Goal: Task Accomplishment & Management: Use online tool/utility

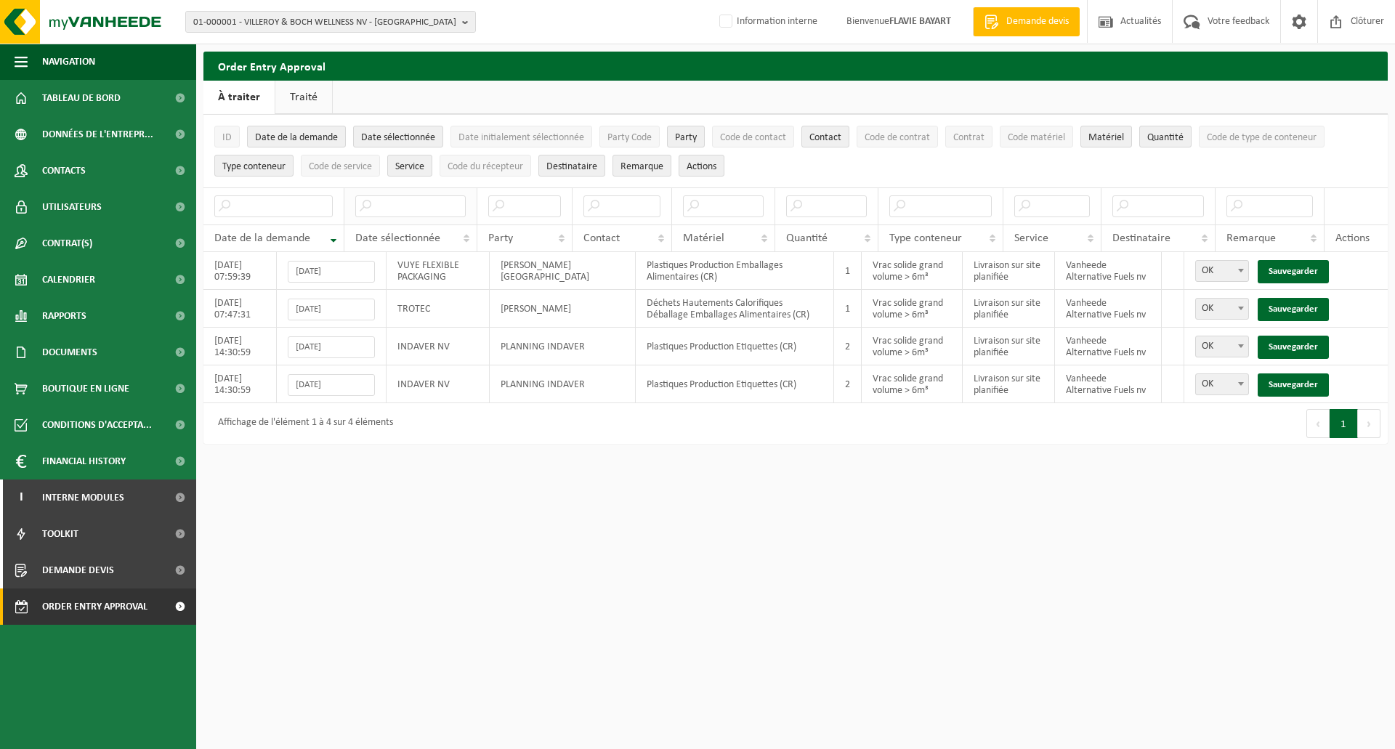
click at [391, 202] on input "text" at bounding box center [410, 206] width 110 height 22
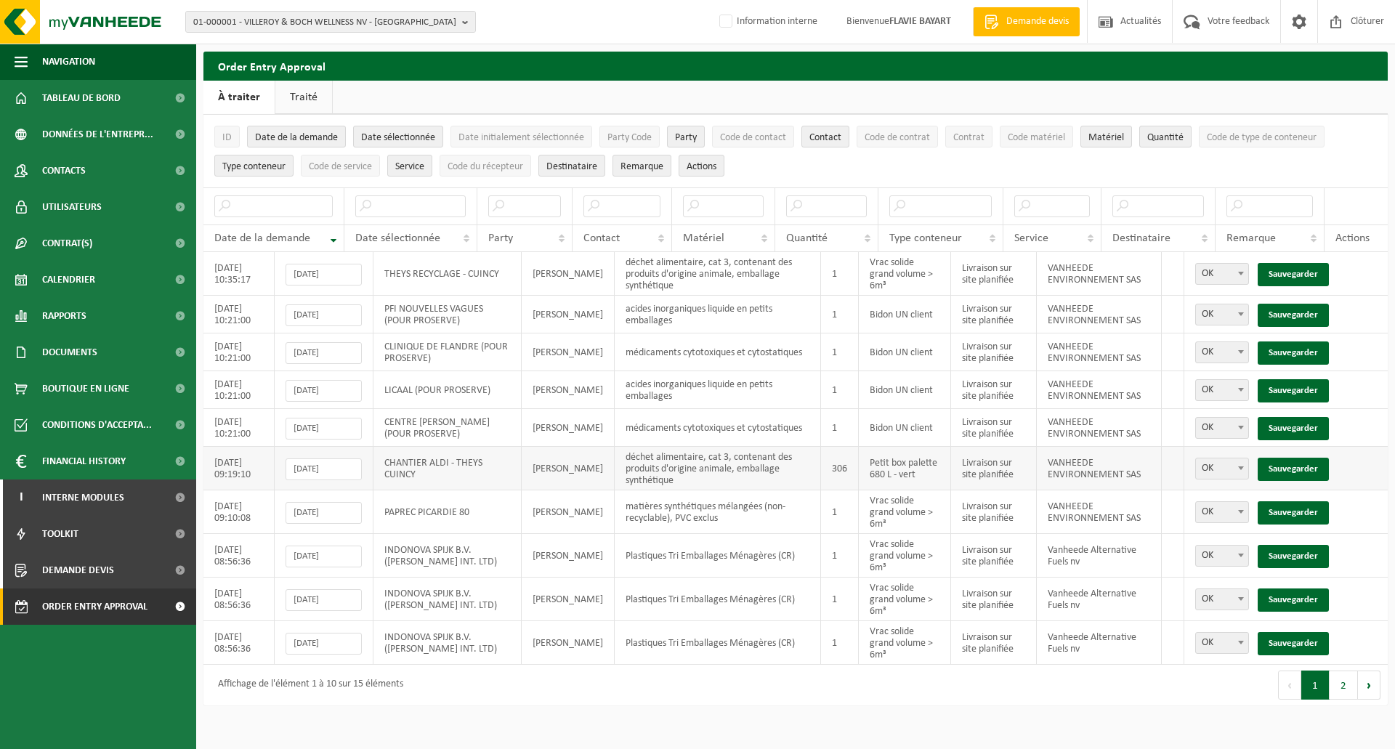
click at [1242, 463] on span at bounding box center [1240, 467] width 15 height 19
select select "Pas OK"
click at [1300, 467] on link "Sauvegarder" at bounding box center [1292, 469] width 71 height 23
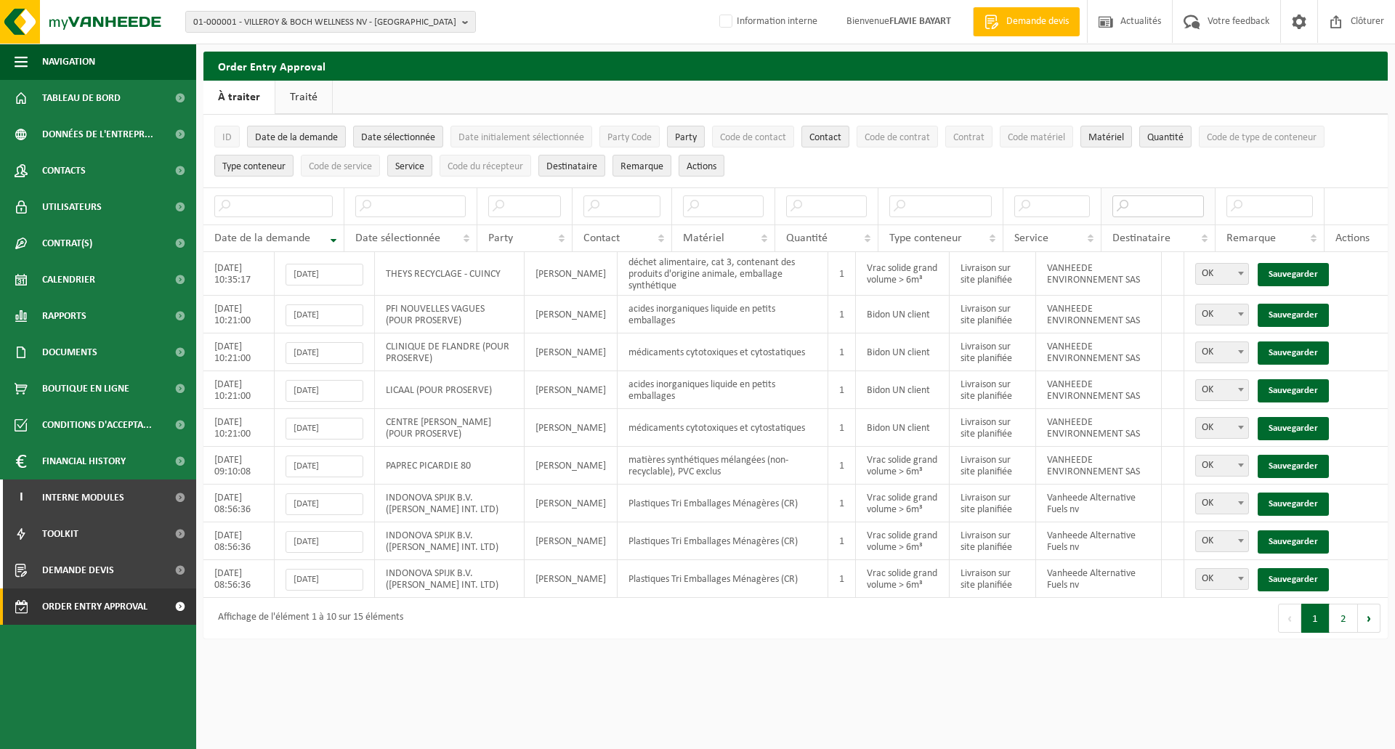
click at [1149, 211] on input "text" at bounding box center [1158, 206] width 92 height 22
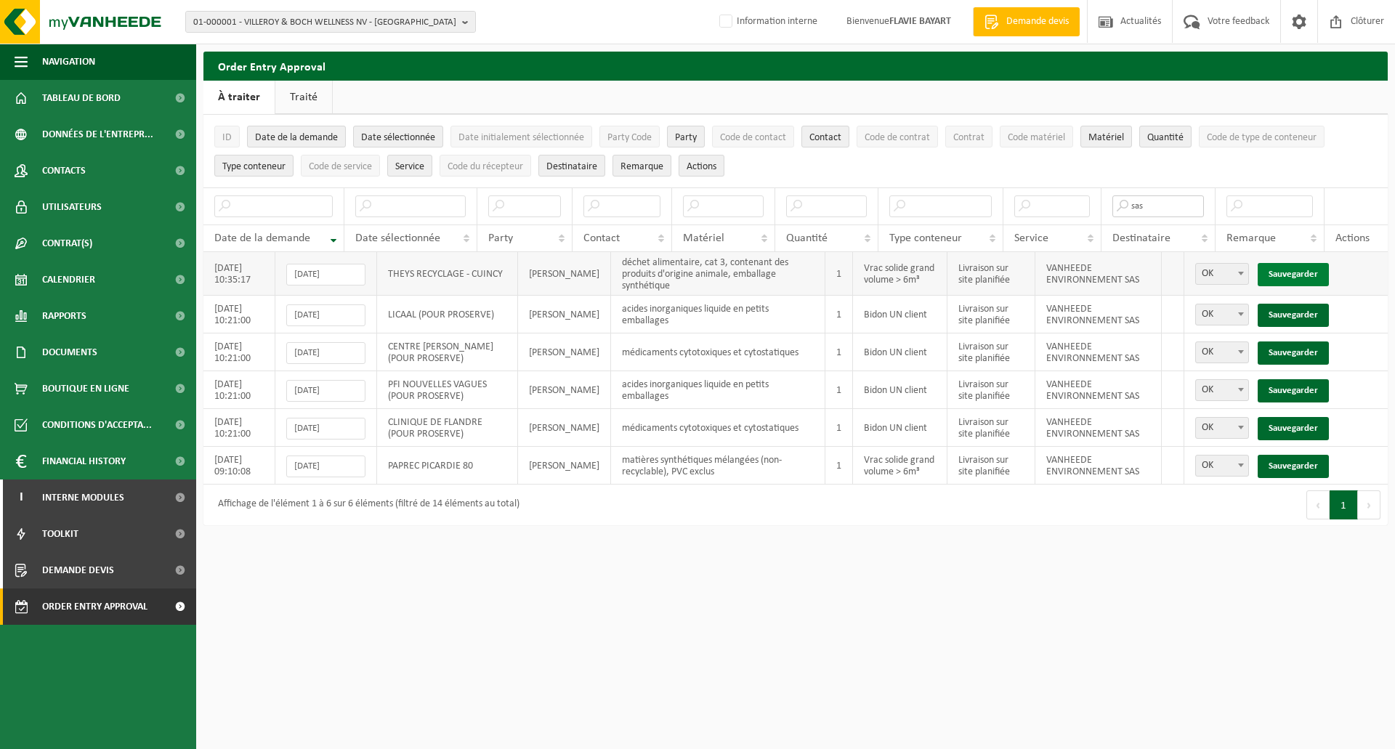
type input "sas"
click at [1293, 265] on link "Sauvegarder" at bounding box center [1292, 274] width 71 height 23
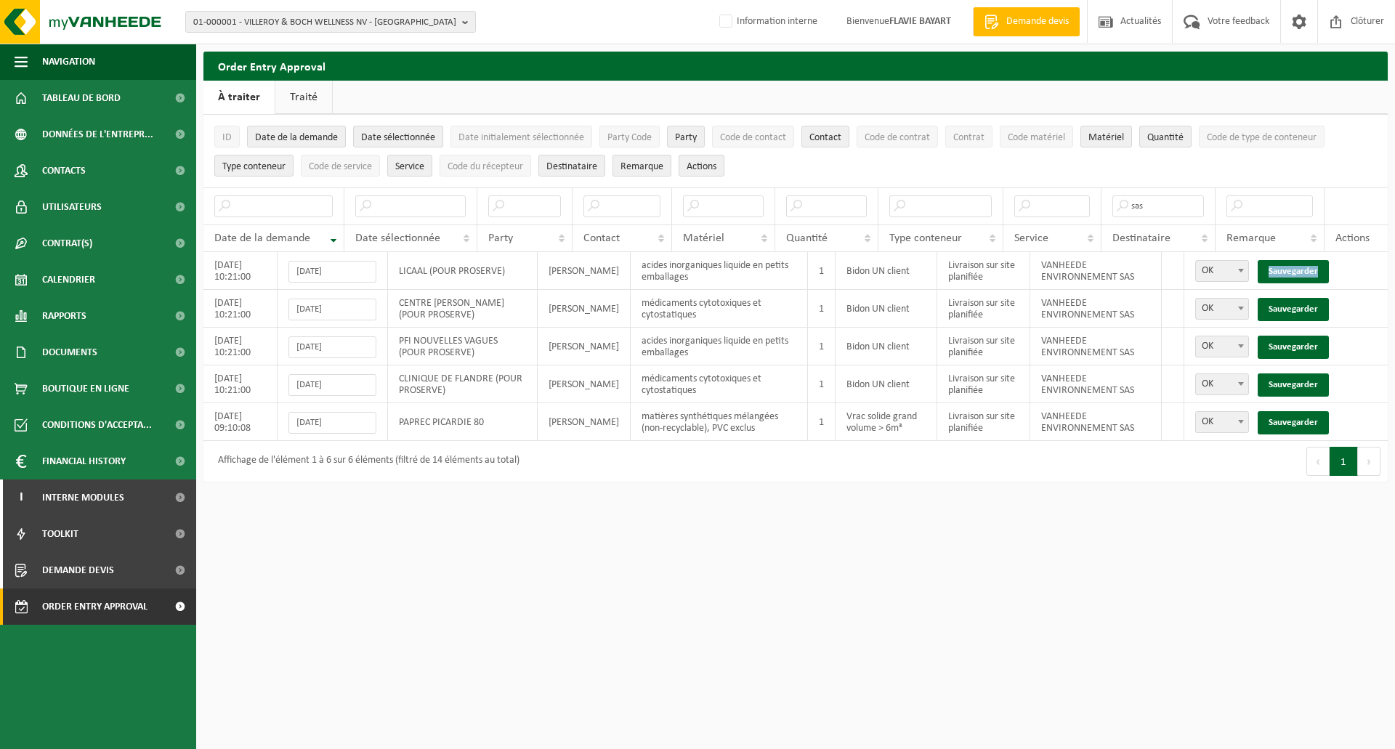
click at [1293, 265] on link "Sauvegarder" at bounding box center [1292, 271] width 71 height 23
click at [1293, 298] on link "Sauvegarder" at bounding box center [1292, 309] width 71 height 23
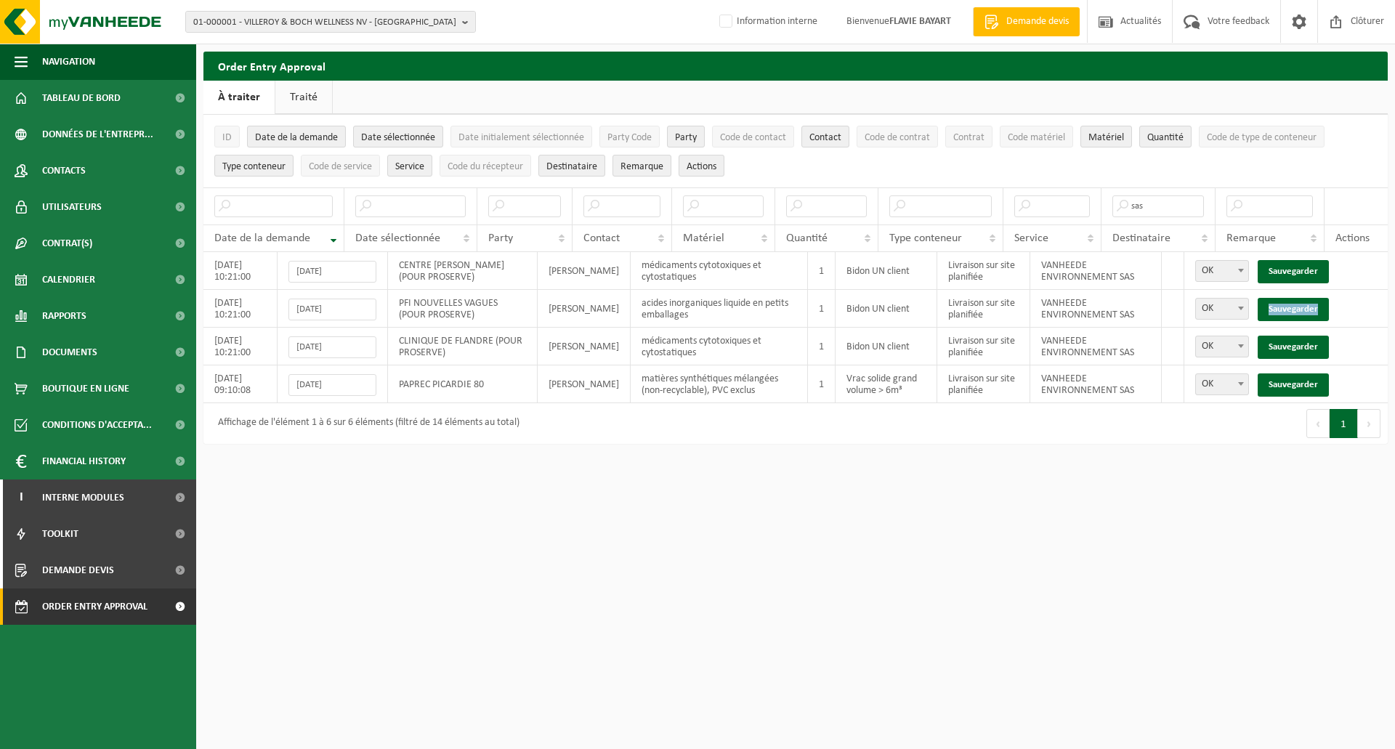
click at [1293, 298] on link "Sauvegarder" at bounding box center [1292, 309] width 71 height 23
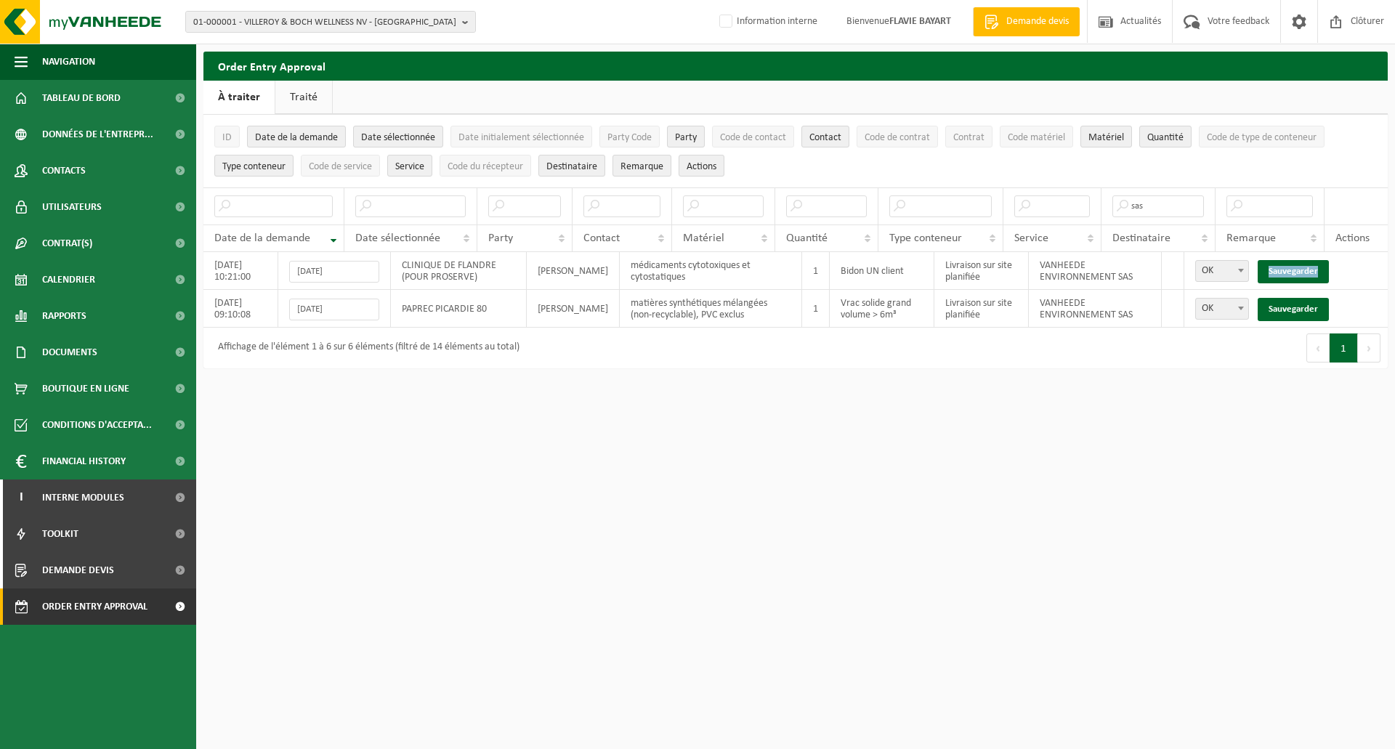
click at [1293, 265] on link "Sauvegarder" at bounding box center [1292, 271] width 71 height 23
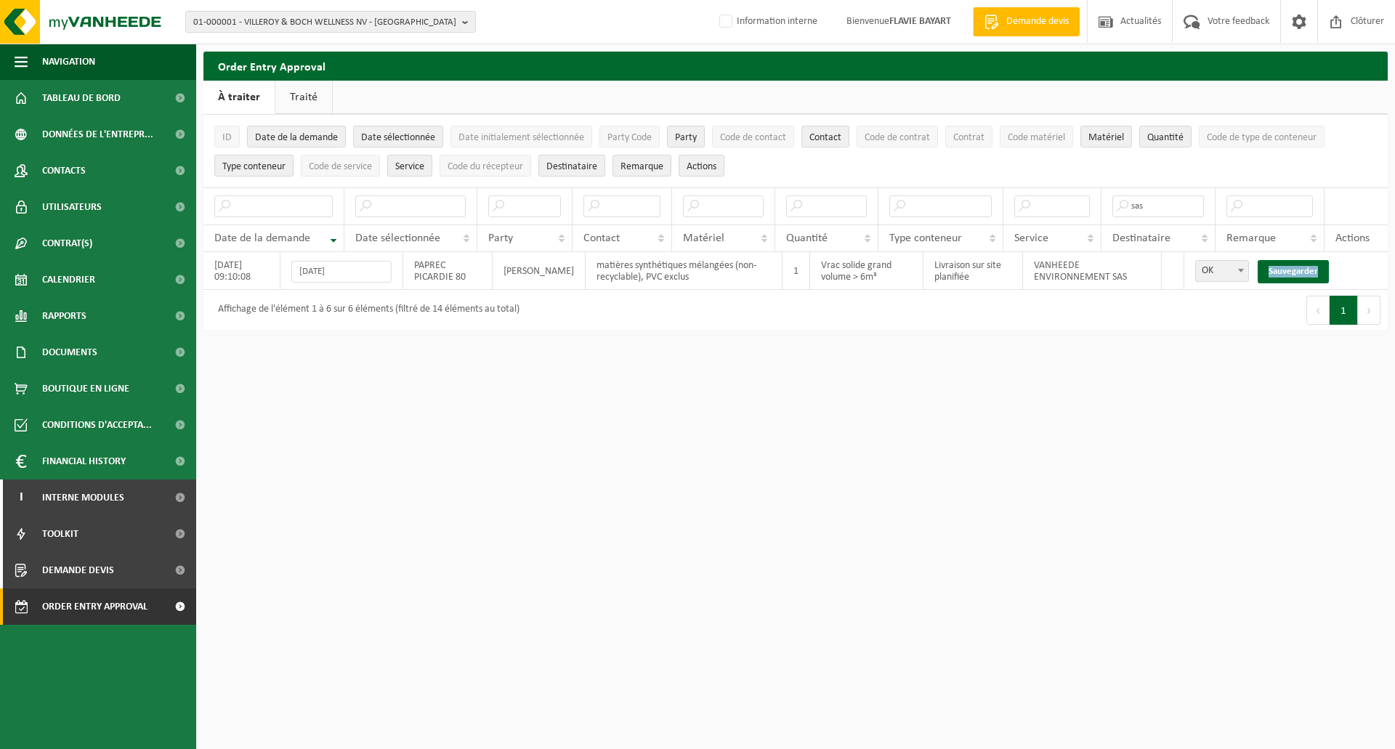
click at [1293, 265] on link "Sauvegarder" at bounding box center [1292, 271] width 71 height 23
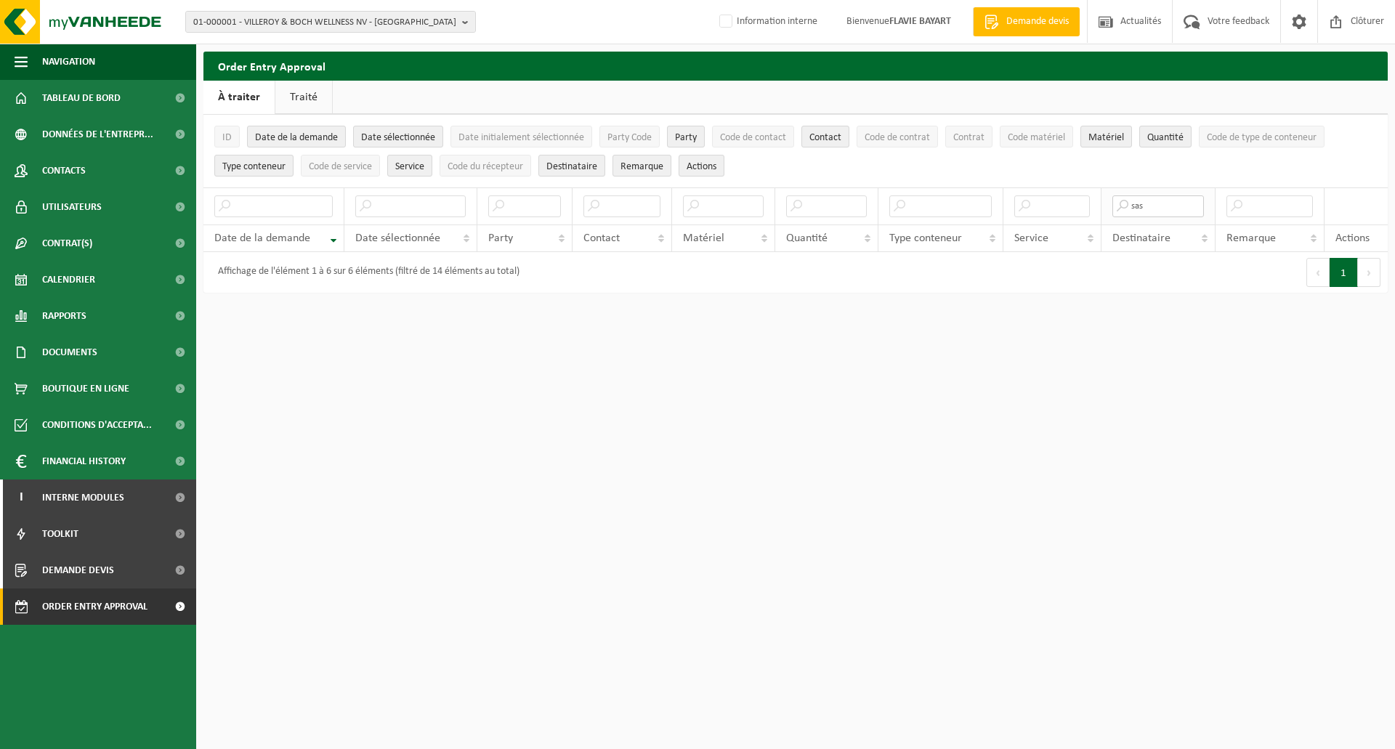
click at [1173, 200] on input "sas" at bounding box center [1158, 206] width 92 height 22
